Goal: Task Accomplishment & Management: Use online tool/utility

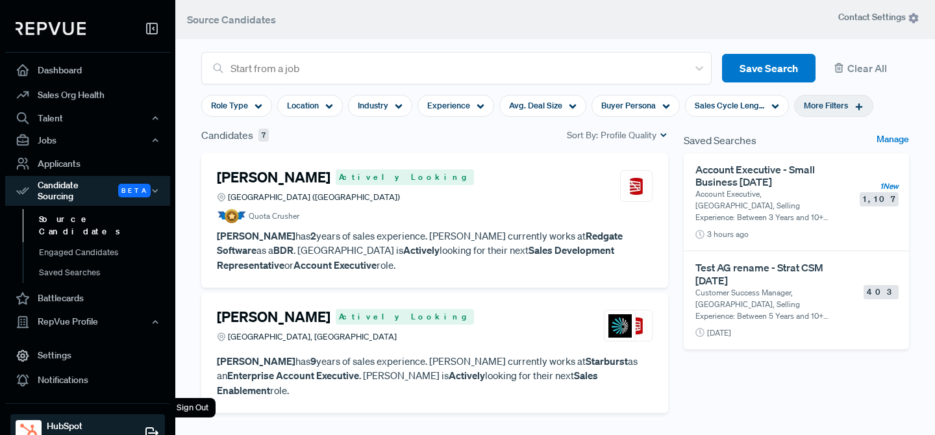
click at [180, 410] on div "Sign Out" at bounding box center [193, 407] width 46 height 19
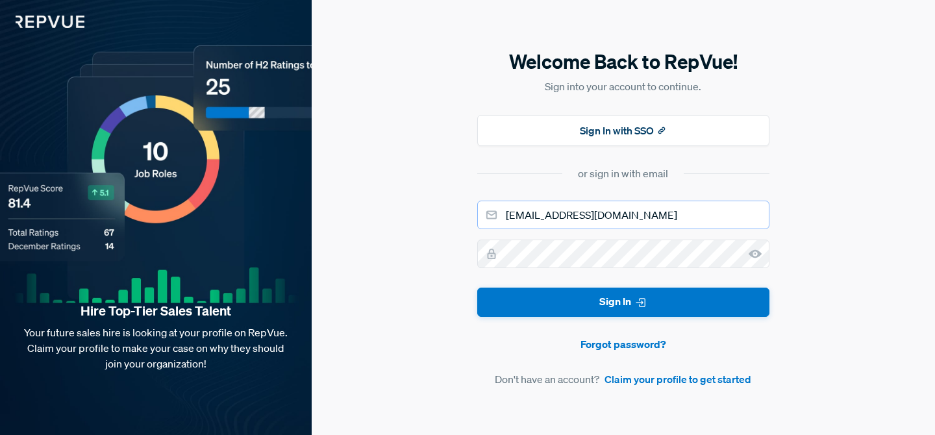
click at [574, 214] on input "[EMAIL_ADDRESS][DOMAIN_NAME]" at bounding box center [623, 215] width 292 height 29
type input "[EMAIL_ADDRESS][DOMAIN_NAME]"
click at [477, 288] on button "Sign In" at bounding box center [623, 302] width 292 height 29
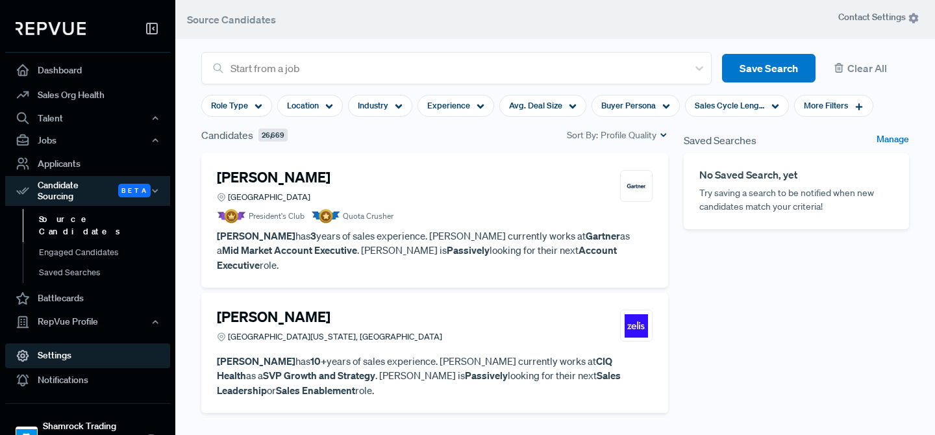
click at [108, 344] on link "Settings" at bounding box center [87, 356] width 165 height 25
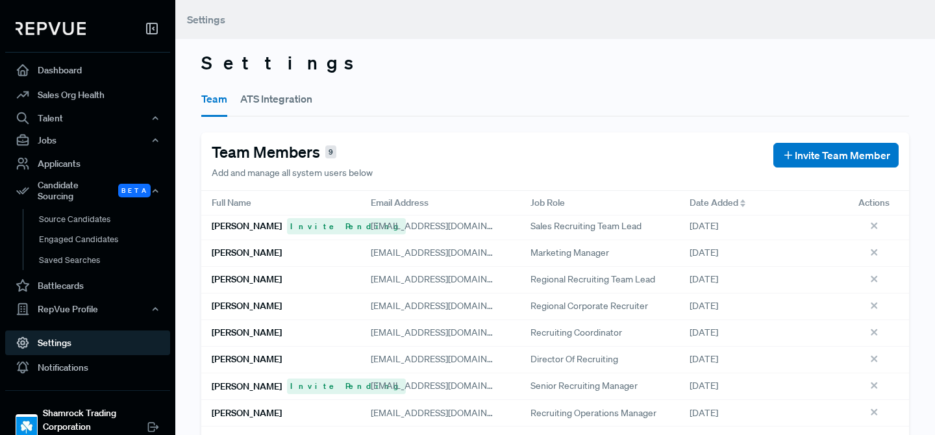
scroll to position [5, 0]
drag, startPoint x: 644, startPoint y: 224, endPoint x: 527, endPoint y: 223, distance: 116.9
click at [526, 223] on div "Sales Recruiting Team Lead" at bounding box center [599, 225] width 159 height 27
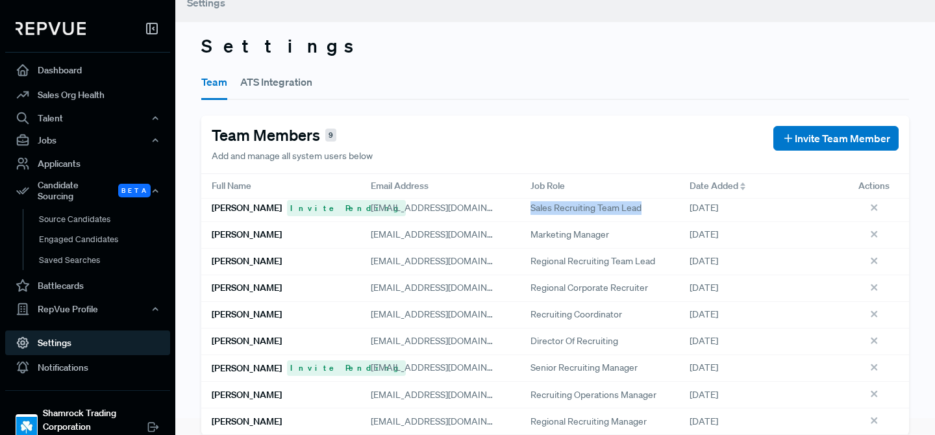
drag, startPoint x: 634, startPoint y: 207, endPoint x: 531, endPoint y: 207, distance: 103.3
click at [524, 212] on div "Sales Recruiting Team Lead" at bounding box center [599, 208] width 159 height 27
copy span "Sales Recruiting Team Lead"
drag, startPoint x: 649, startPoint y: 261, endPoint x: 520, endPoint y: 258, distance: 128.7
click at [520, 258] on div "Regional Recruiting Team Lead" at bounding box center [599, 262] width 159 height 27
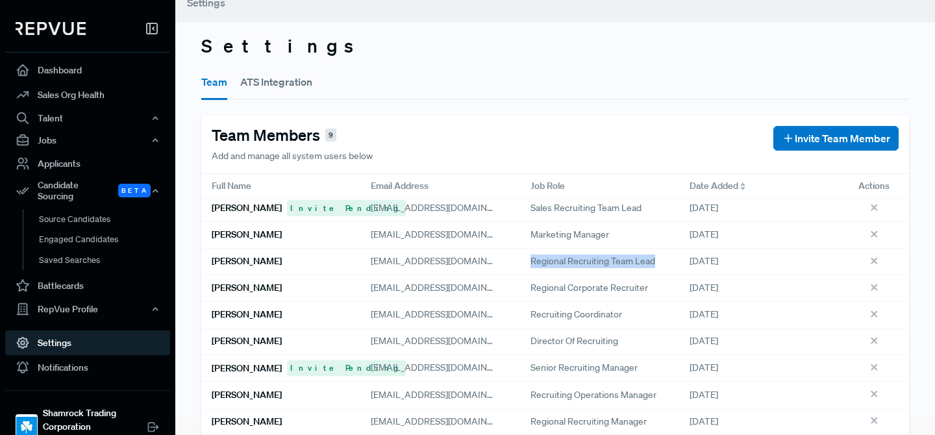
copy span "Regional Recruiting Team Lead"
drag, startPoint x: 654, startPoint y: 287, endPoint x: 522, endPoint y: 284, distance: 131.9
click at [522, 284] on div "Regional Corporate Recruiter" at bounding box center [599, 288] width 159 height 27
copy span "Regional Corporate Recruiter"
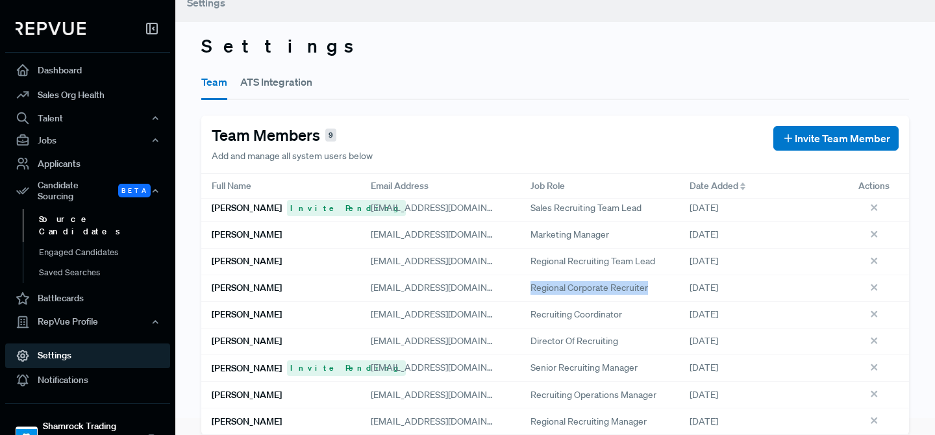
click at [97, 209] on link "Source Candidates" at bounding box center [105, 225] width 165 height 33
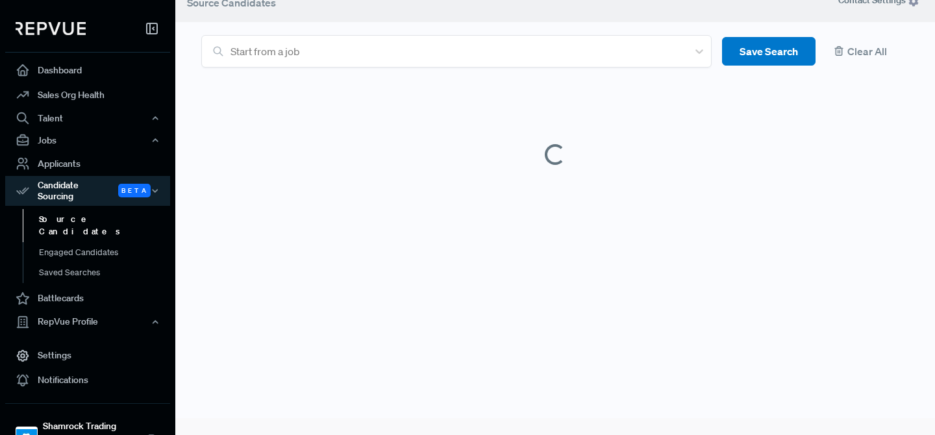
scroll to position [10, 0]
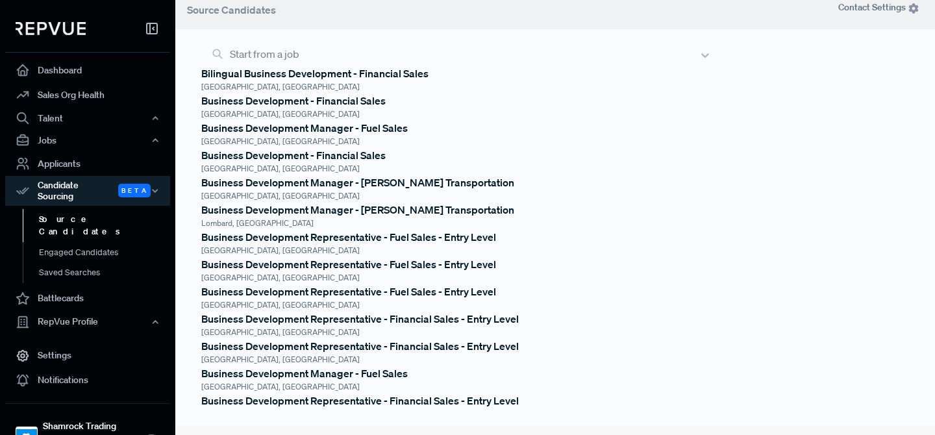
click at [542, 63] on div at bounding box center [461, 54] width 463 height 18
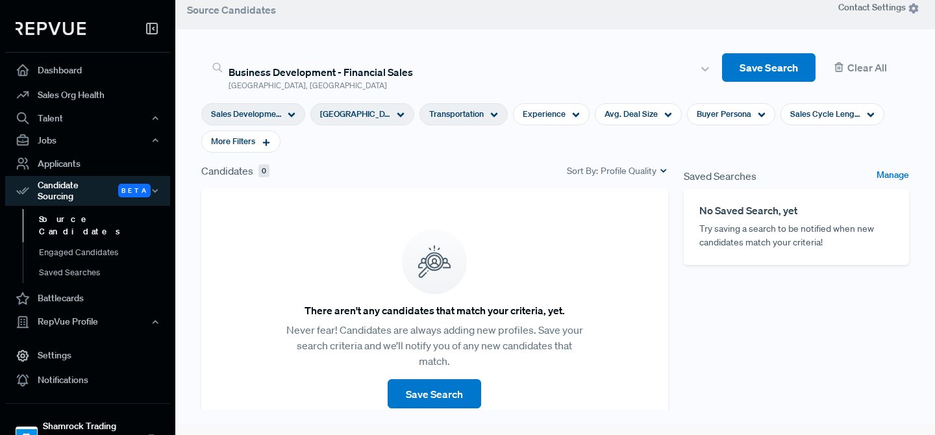
click at [490, 111] on icon at bounding box center [494, 115] width 8 height 8
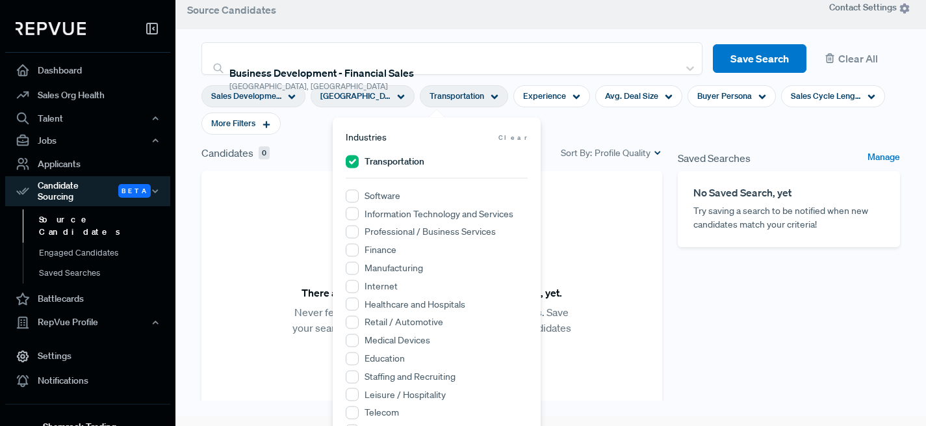
click at [490, 95] on icon at bounding box center [494, 97] width 8 height 8
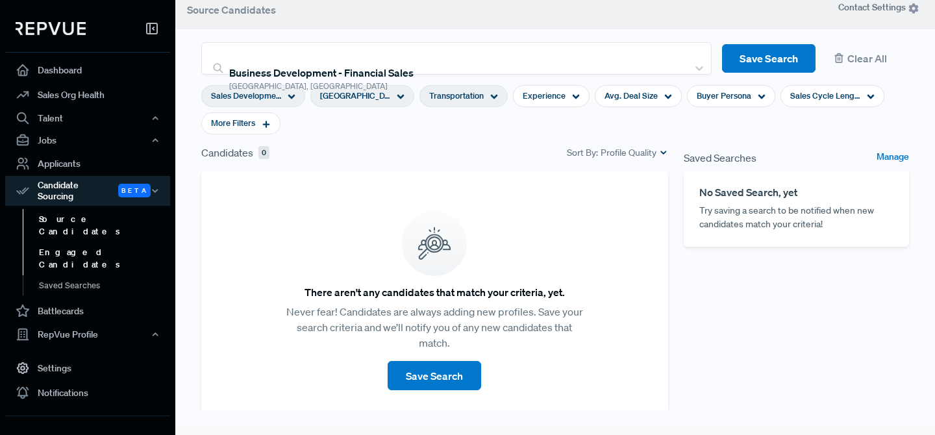
click at [110, 242] on link "Engaged Candidates" at bounding box center [105, 258] width 165 height 33
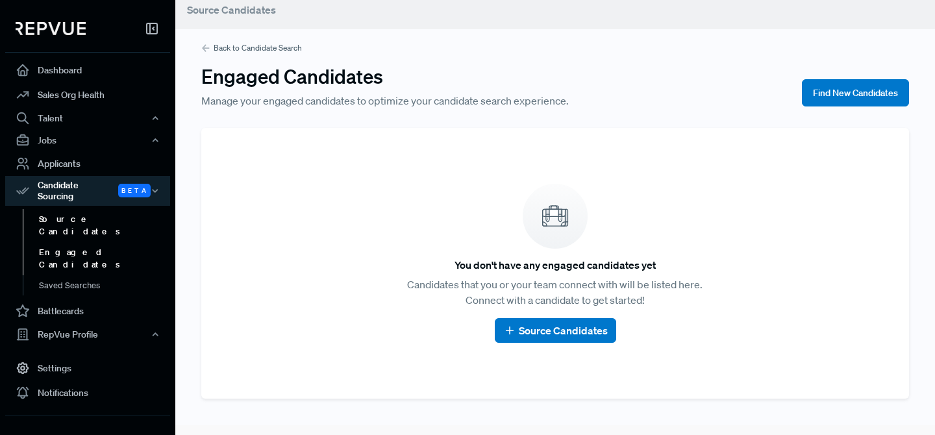
click at [108, 215] on link "Source Candidates" at bounding box center [105, 225] width 165 height 33
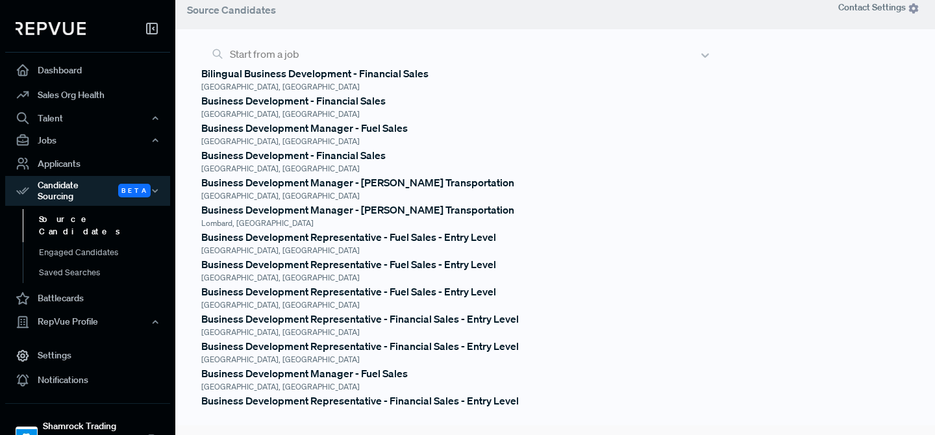
click at [274, 50] on div at bounding box center [461, 54] width 463 height 18
click at [285, 108] on div "Business Development - Financial Sales" at bounding box center [456, 101] width 511 height 16
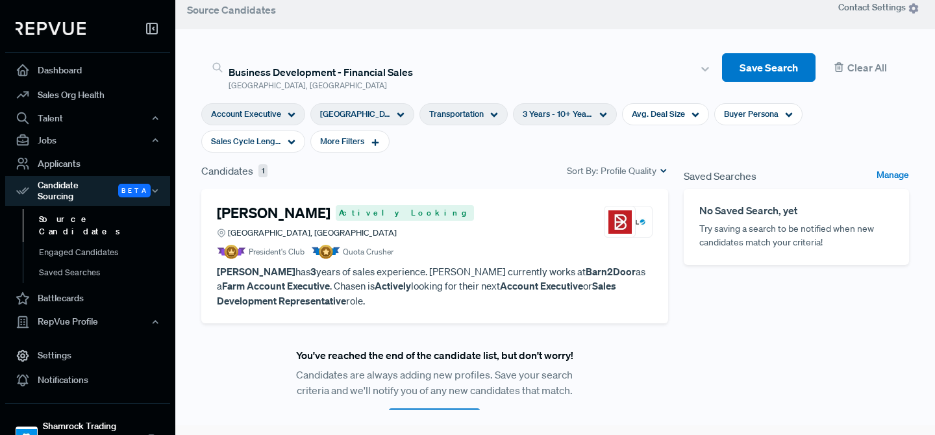
click at [387, 51] on div at bounding box center [461, 54] width 463 height 18
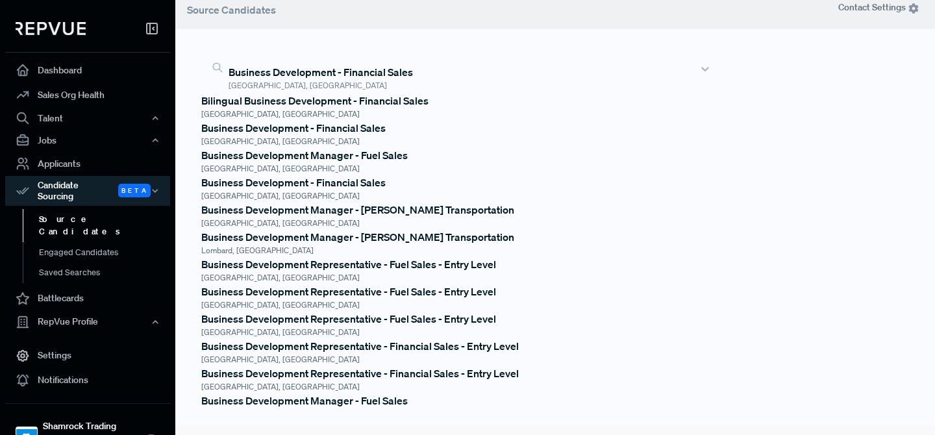
scroll to position [422, 0]
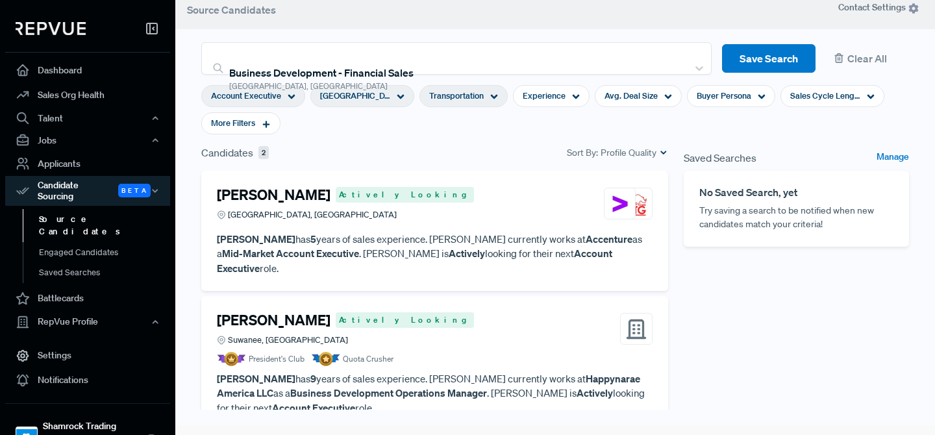
click at [442, 95] on span "Transportation" at bounding box center [456, 96] width 55 height 12
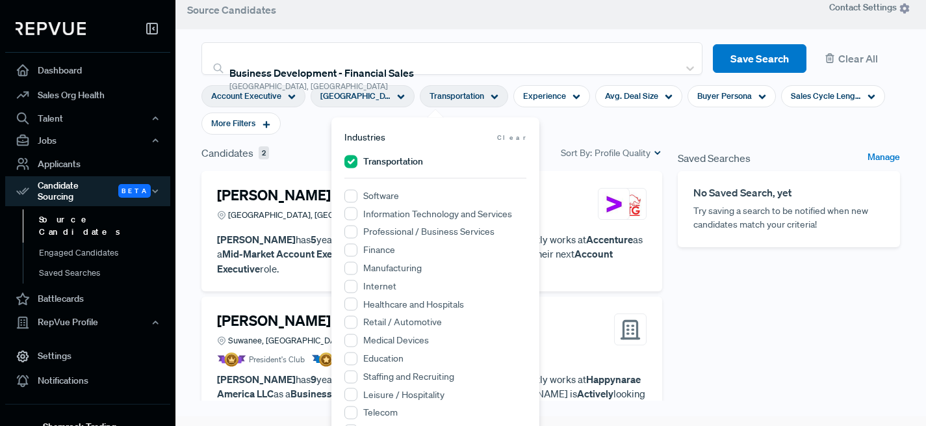
click at [556, 124] on section "Account Executive [GEOGRAPHIC_DATA], [GEOGRAPHIC_DATA] Transportation Experienc…" at bounding box center [550, 110] width 698 height 70
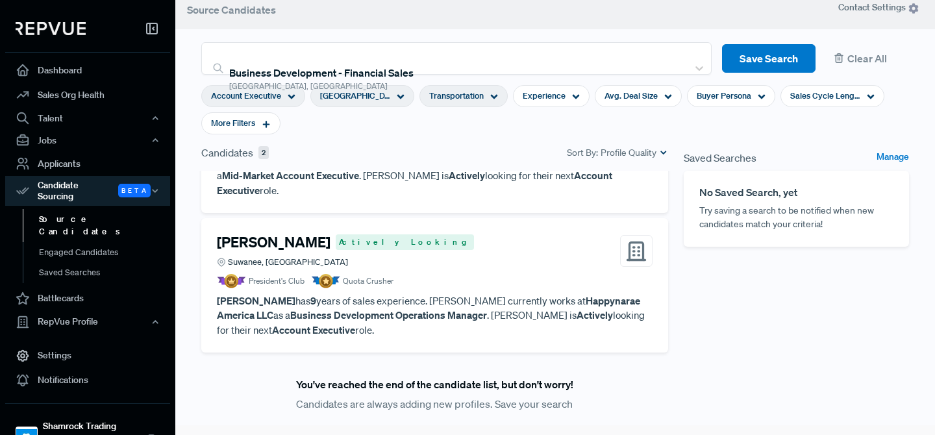
scroll to position [0, 0]
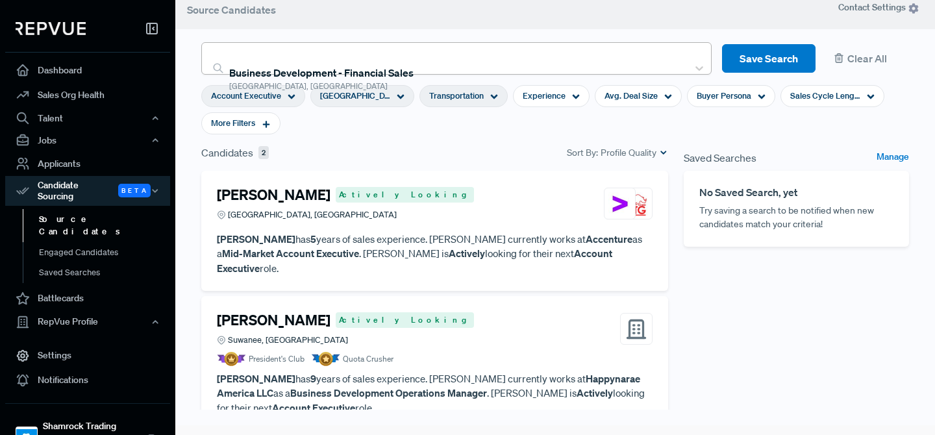
click at [305, 51] on div at bounding box center [456, 54] width 451 height 18
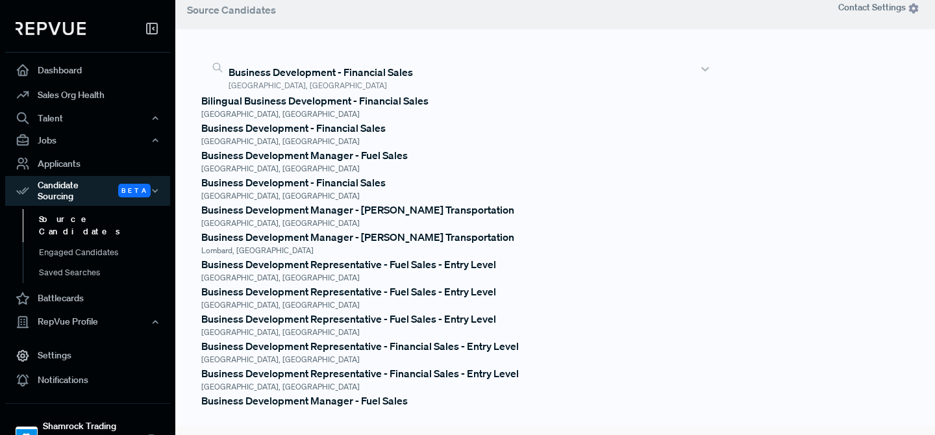
scroll to position [117, 0]
click at [390, 202] on div "Business Development Manager - [PERSON_NAME] Transportation" at bounding box center [456, 210] width 511 height 16
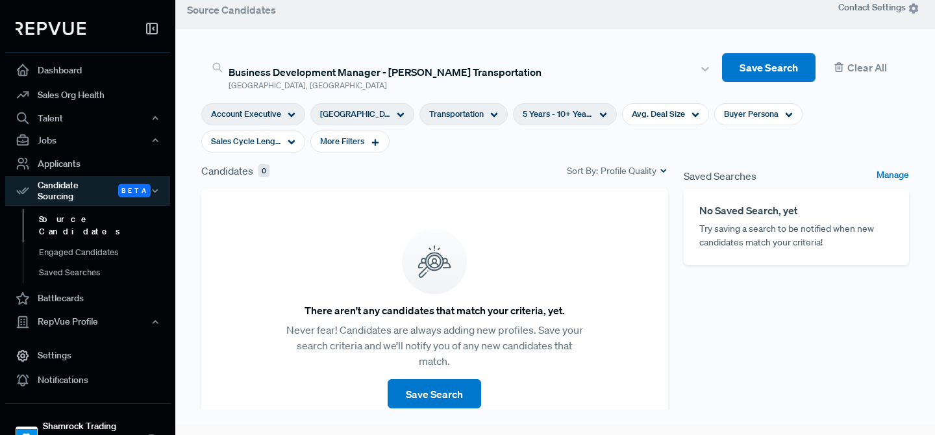
click at [474, 103] on div "Transportation" at bounding box center [464, 114] width 88 height 22
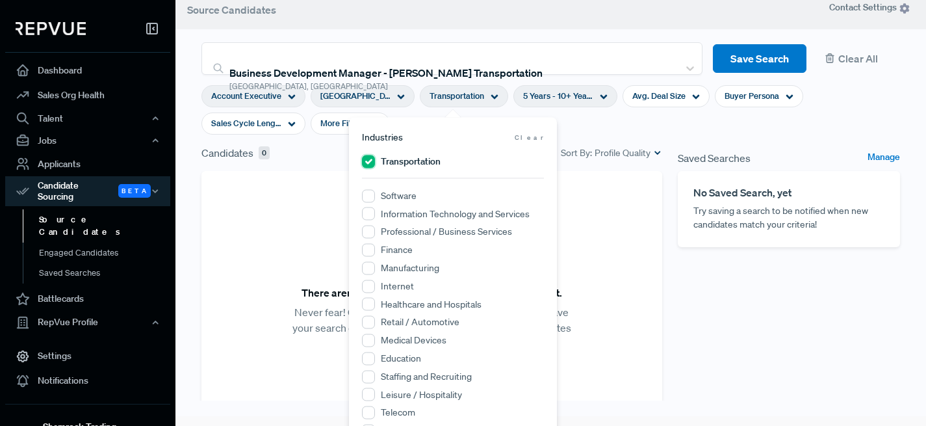
click at [368, 159] on input "Transportation" at bounding box center [368, 161] width 13 height 13
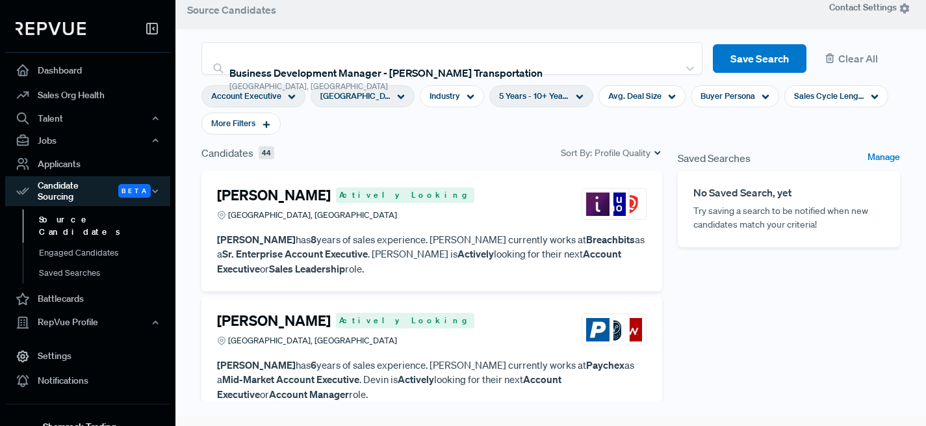
click at [624, 126] on section "Account Executive [GEOGRAPHIC_DATA], [GEOGRAPHIC_DATA] Industry 5 Years - 10+ Y…" at bounding box center [550, 110] width 698 height 70
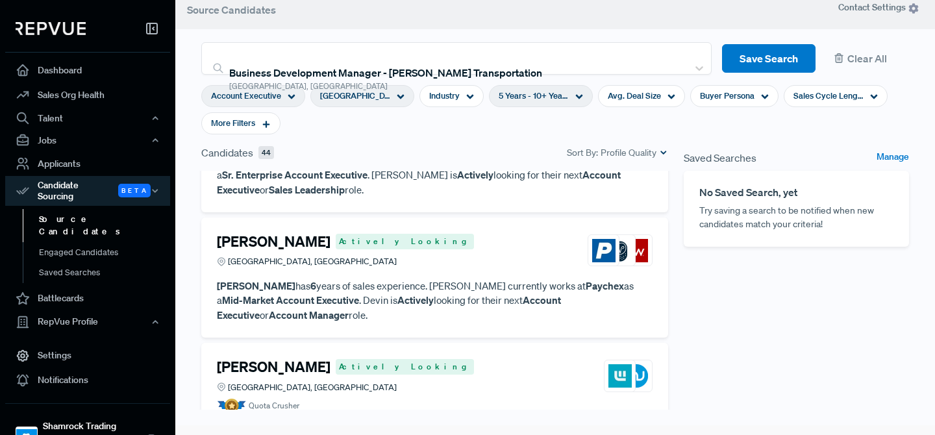
scroll to position [0, 0]
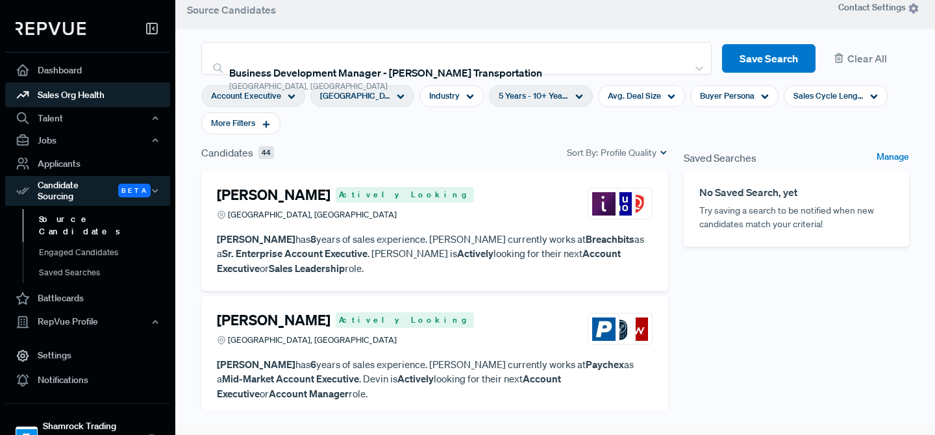
click at [101, 90] on link "Sales Org Health" at bounding box center [87, 95] width 165 height 25
